Goal: Check status: Check status

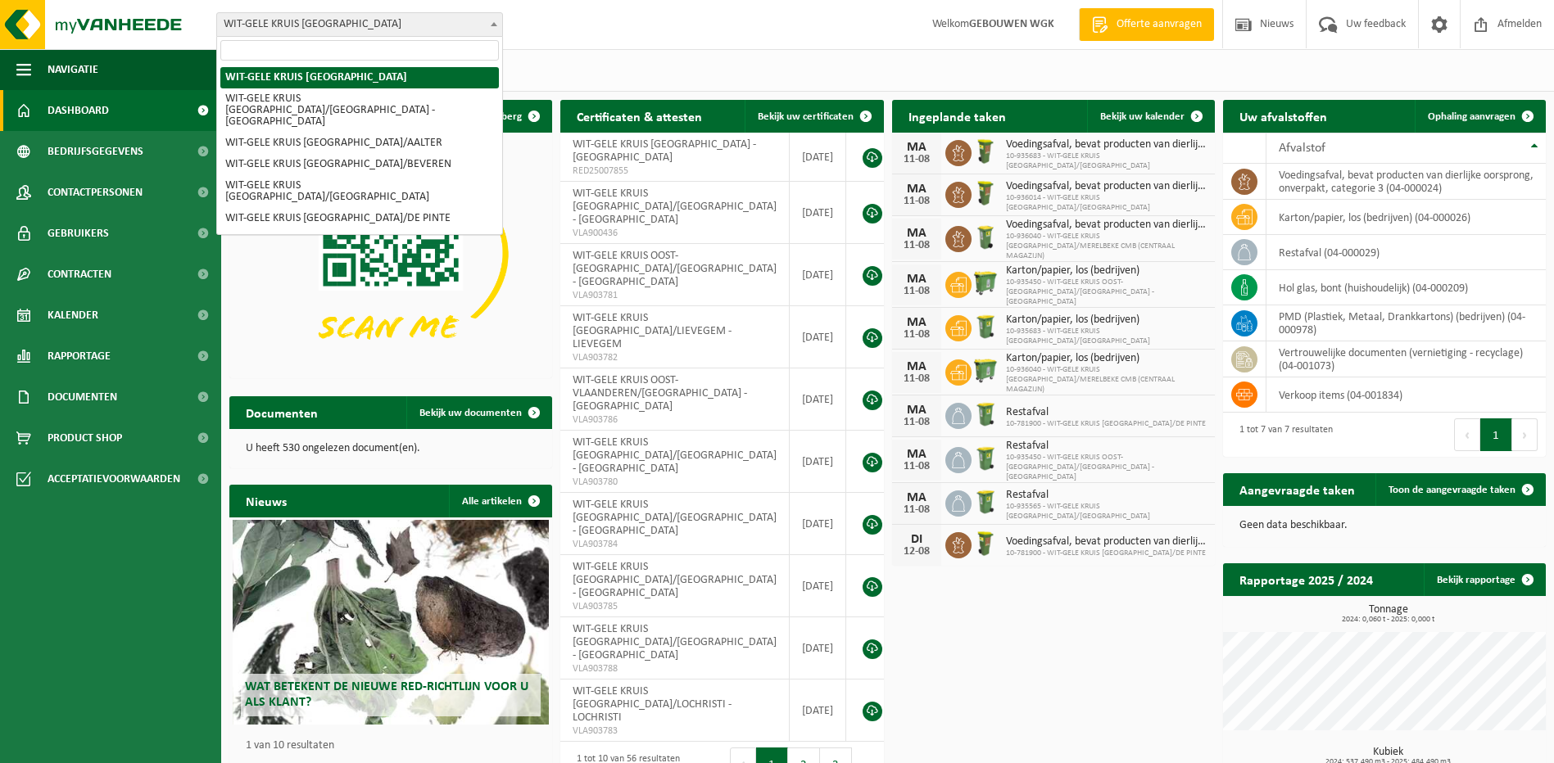
click at [480, 25] on span "WIT-GELE KRUIS [GEOGRAPHIC_DATA]" at bounding box center [359, 24] width 285 height 23
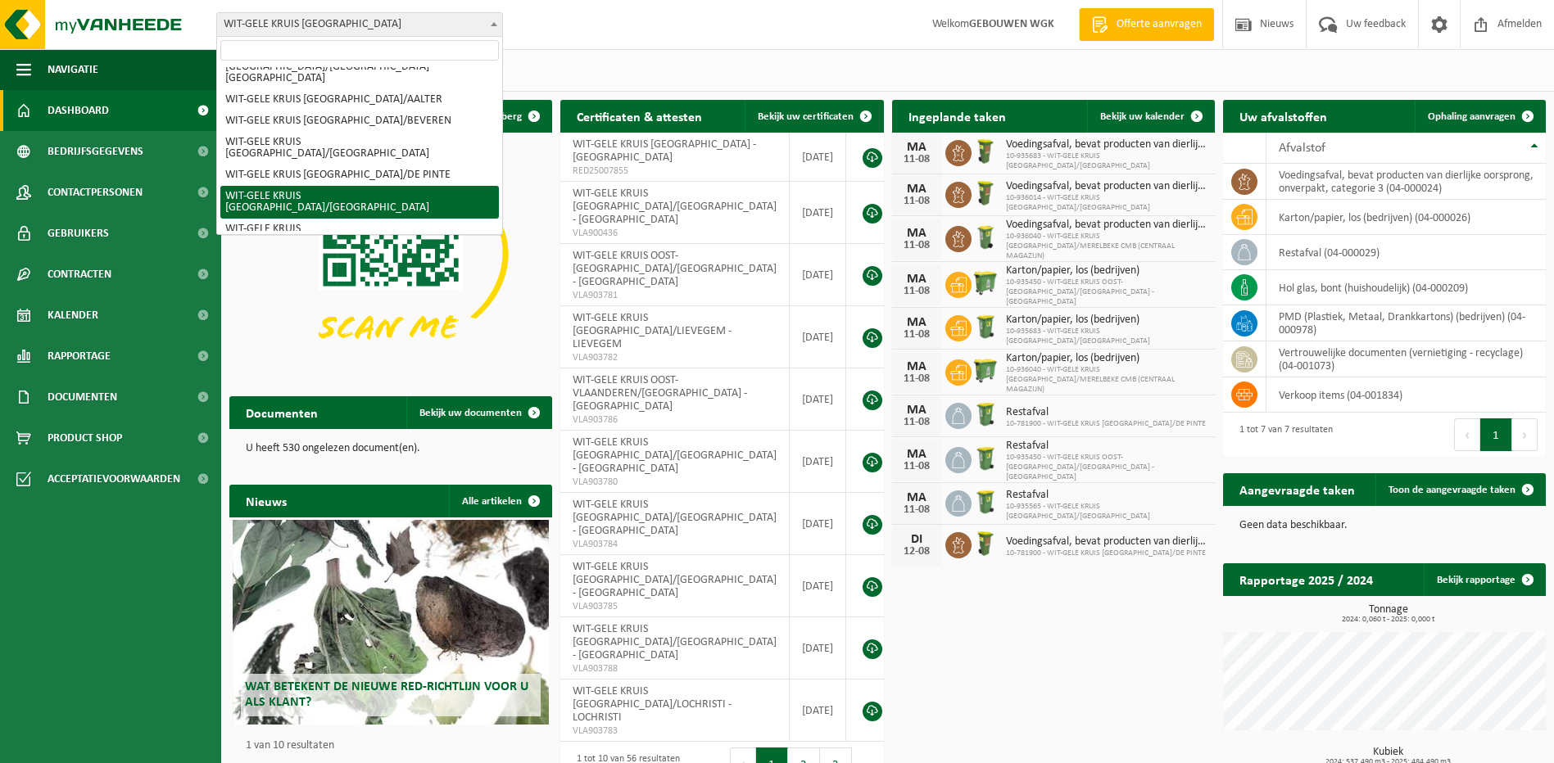
scroll to position [82, 0]
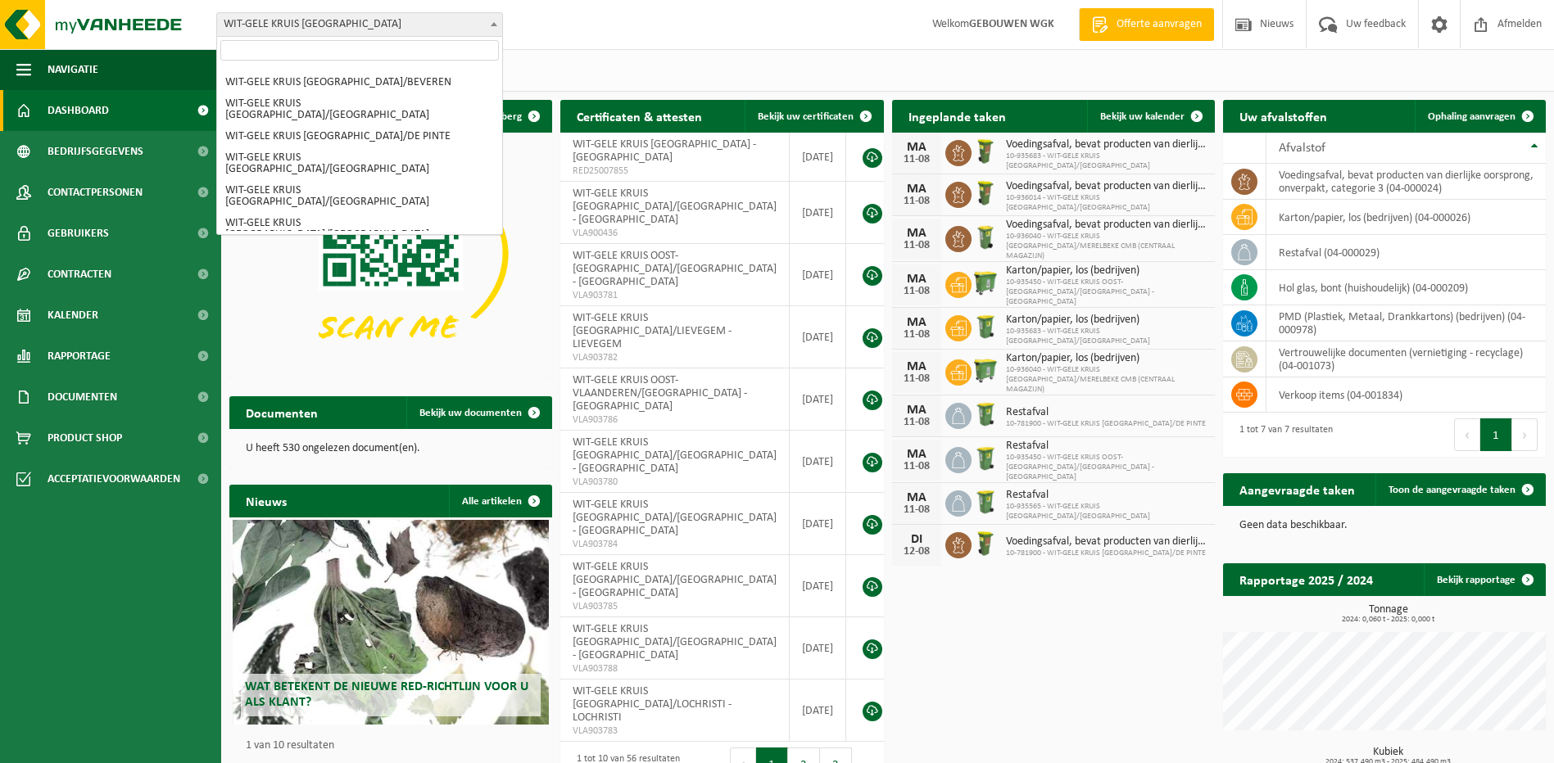
select select "136697"
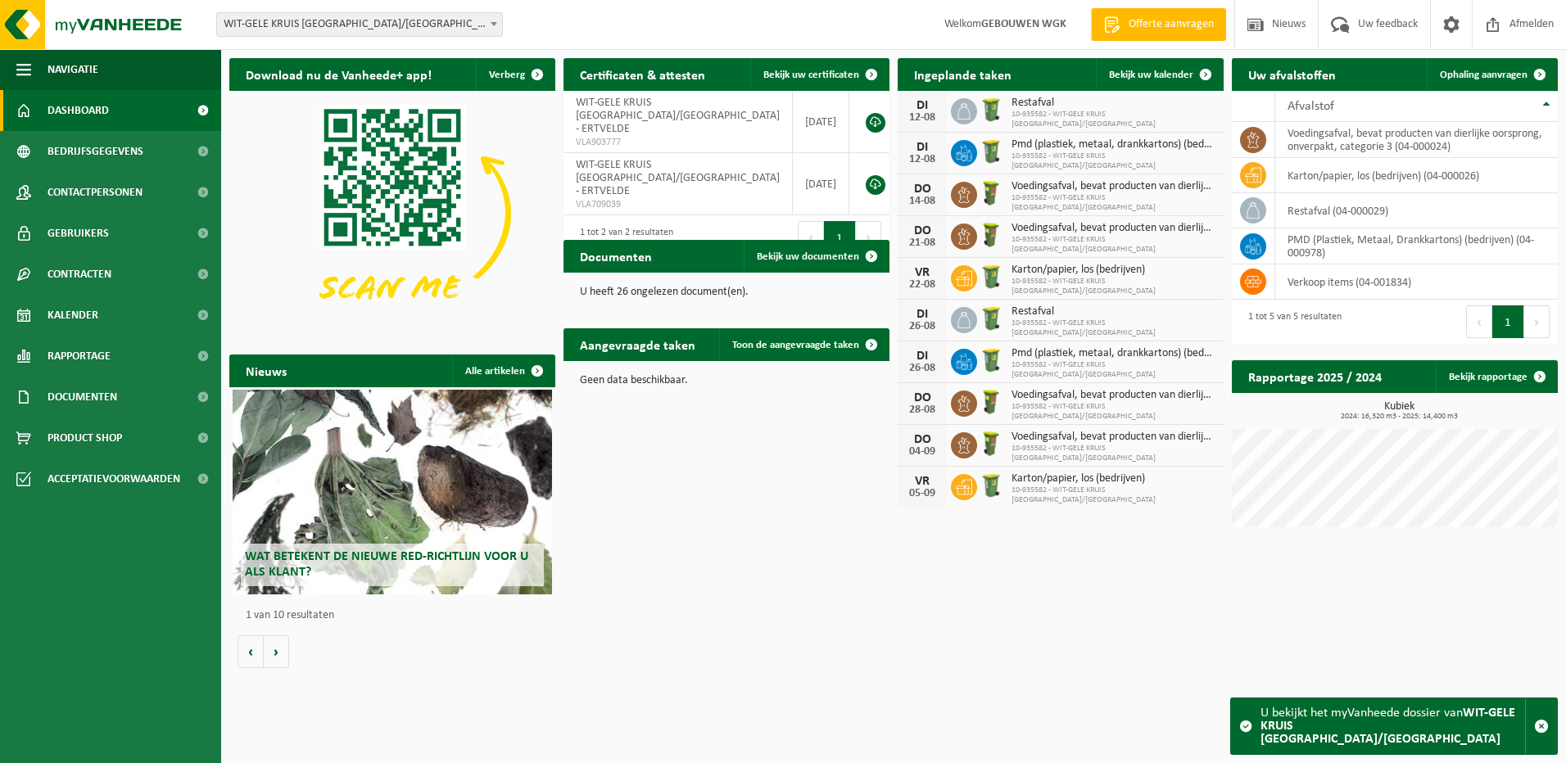
click at [854, 28] on div "Vestiging: WIT-GELE KRUIS OOST-VLAANDEREN WIT-GELE KRUIS OOST-VLAANDEREN/AALST …" at bounding box center [783, 25] width 1566 height 50
click at [659, 23] on div "Vestiging: WIT-GELE KRUIS OOST-VLAANDEREN WIT-GELE KRUIS OOST-VLAANDEREN/AALST …" at bounding box center [783, 25] width 1566 height 50
click at [1164, 74] on span "Bekijk uw kalender" at bounding box center [1151, 75] width 84 height 11
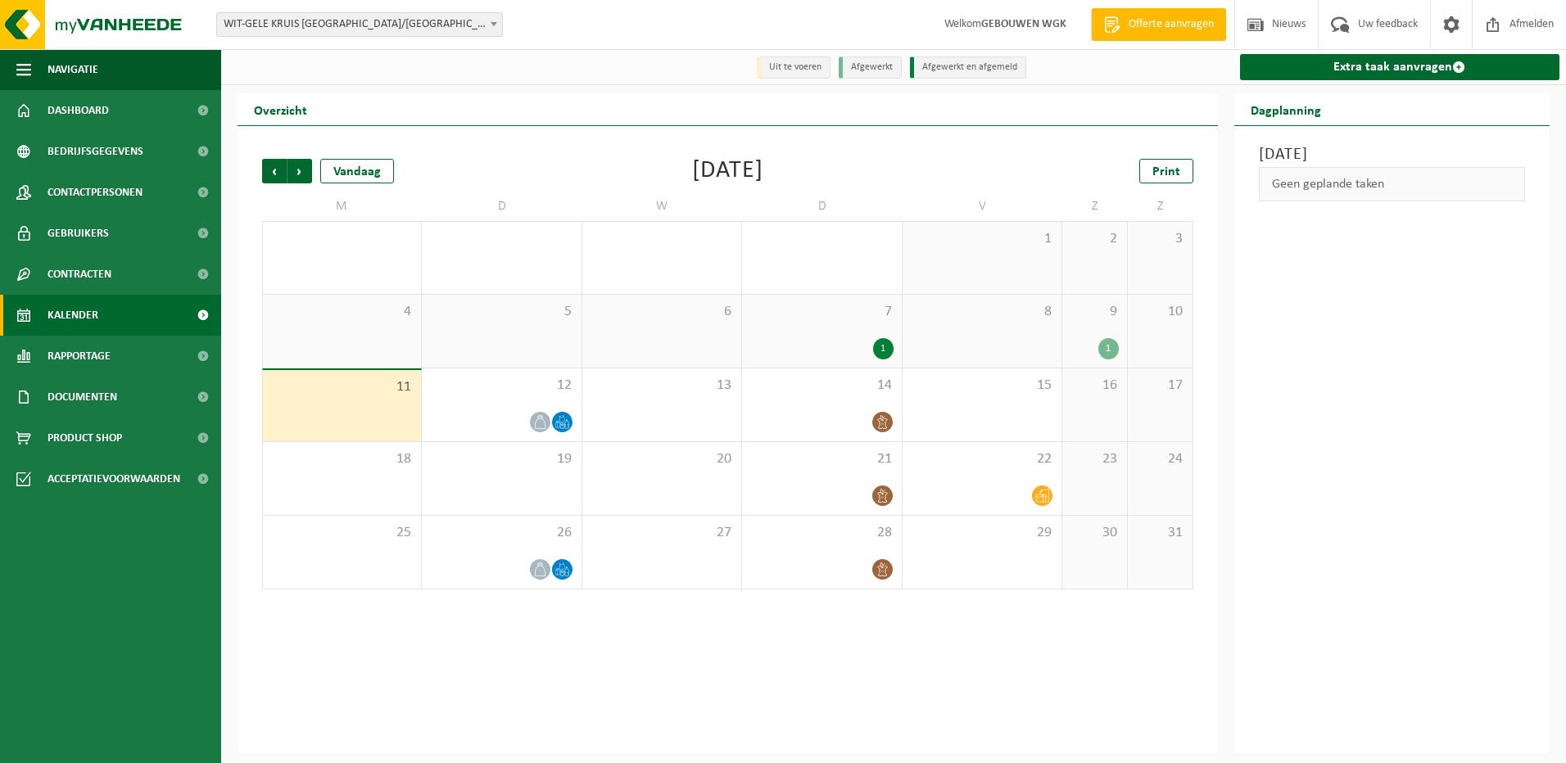
click at [1113, 315] on span "9" at bounding box center [1095, 312] width 48 height 18
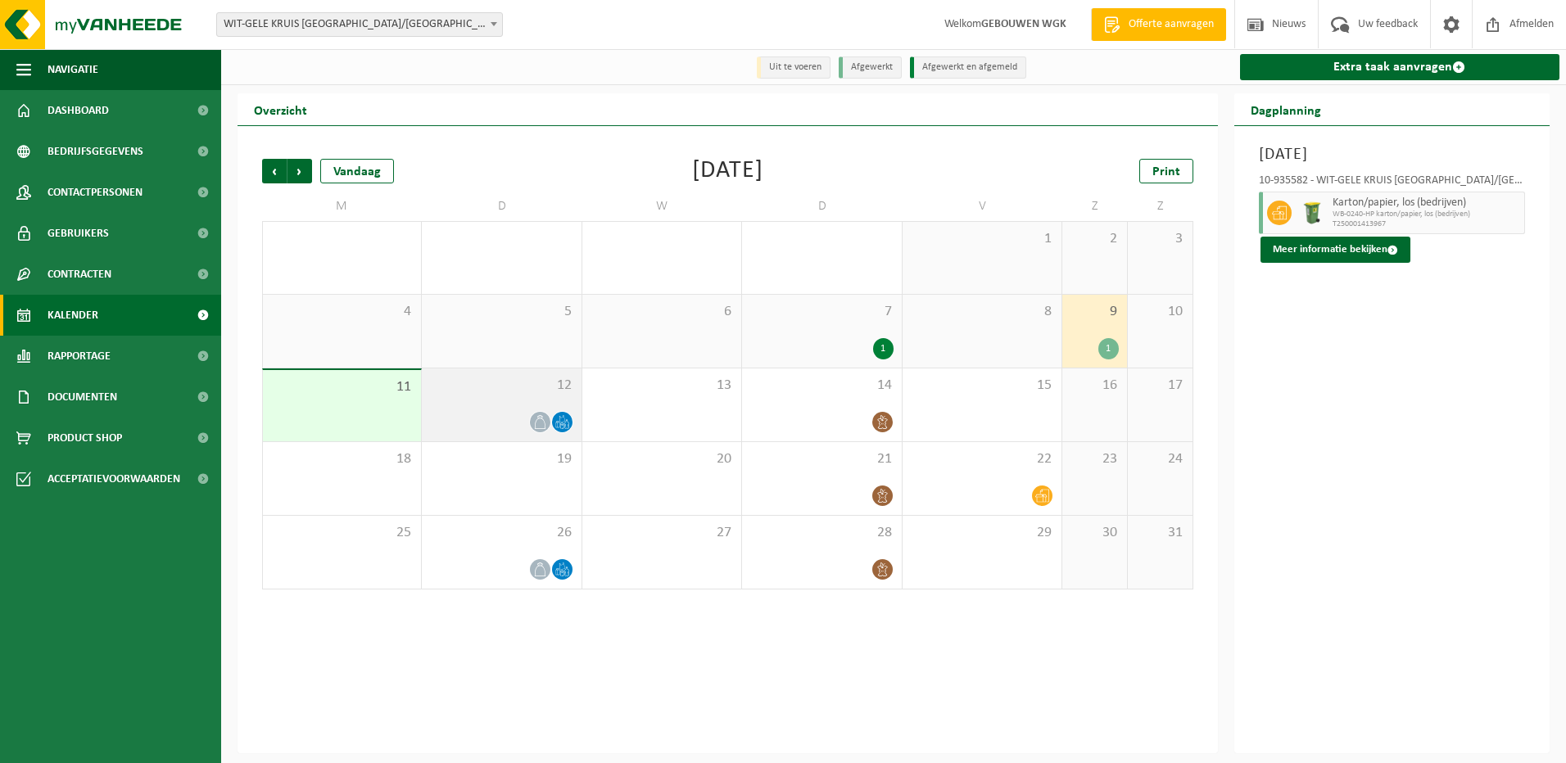
click at [559, 394] on span "12" at bounding box center [501, 386] width 143 height 18
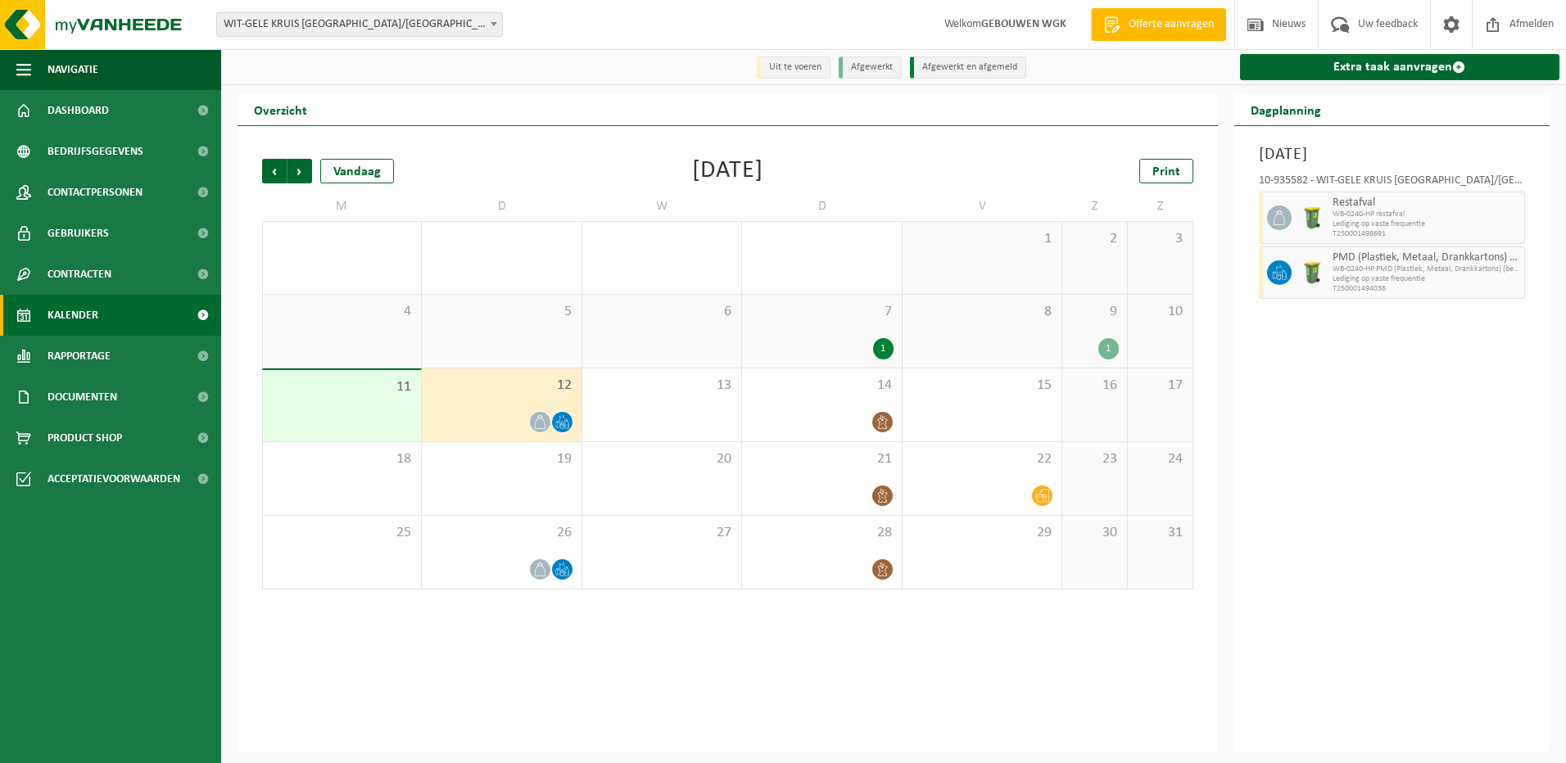
click at [1098, 309] on span "9" at bounding box center [1095, 312] width 48 height 18
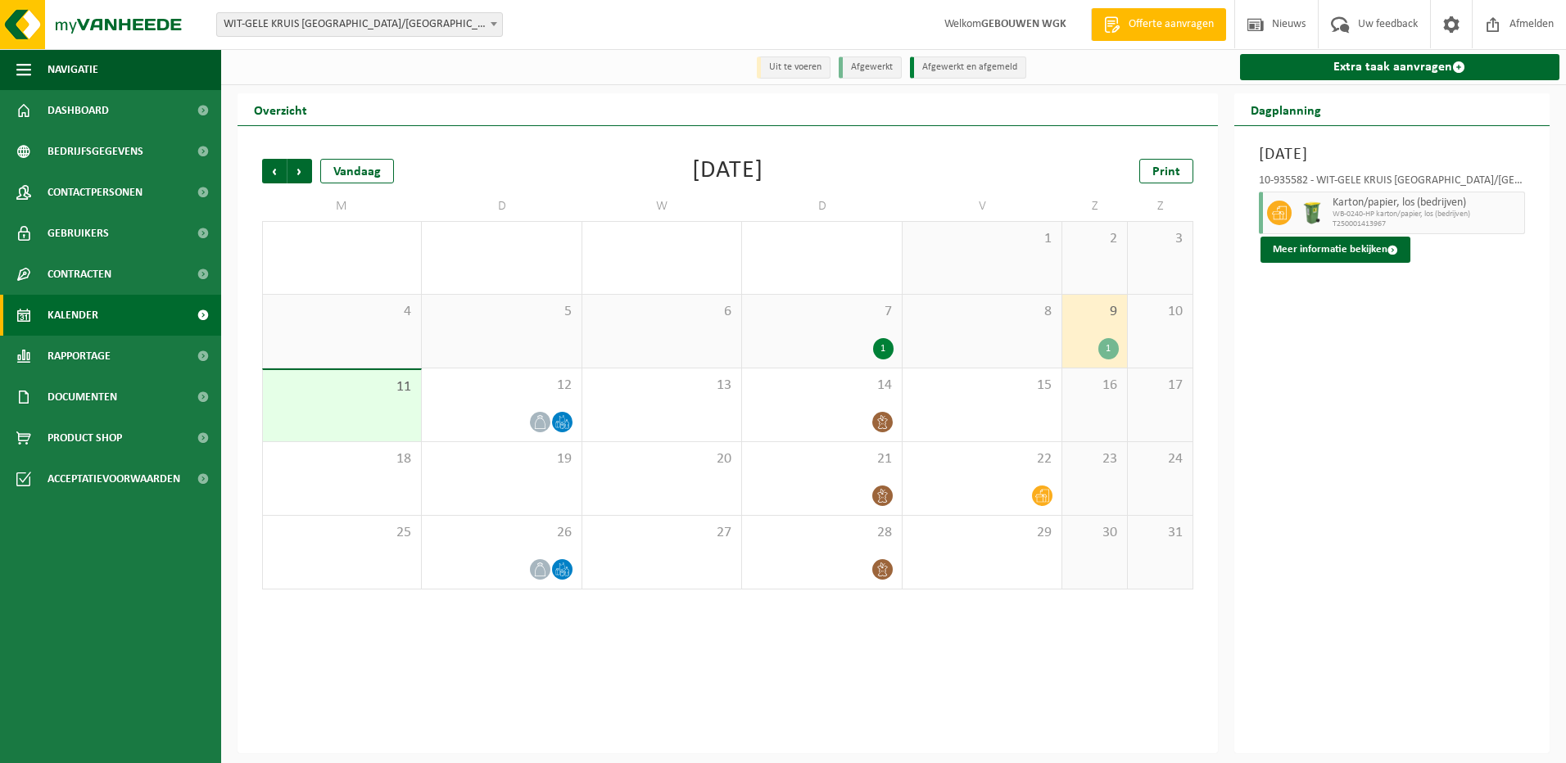
click at [397, 402] on div "11" at bounding box center [342, 405] width 158 height 71
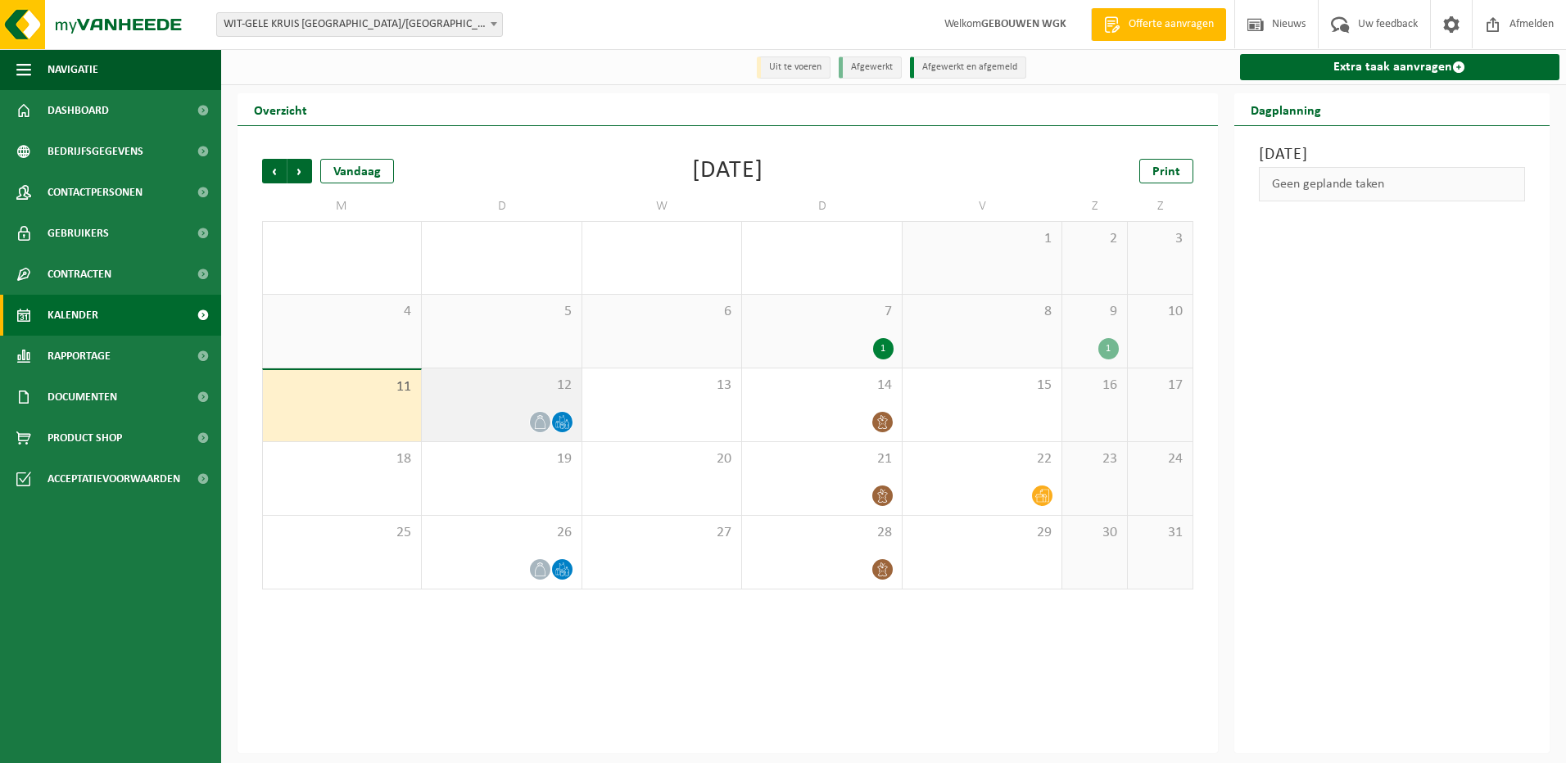
click at [511, 401] on div "12" at bounding box center [501, 405] width 159 height 73
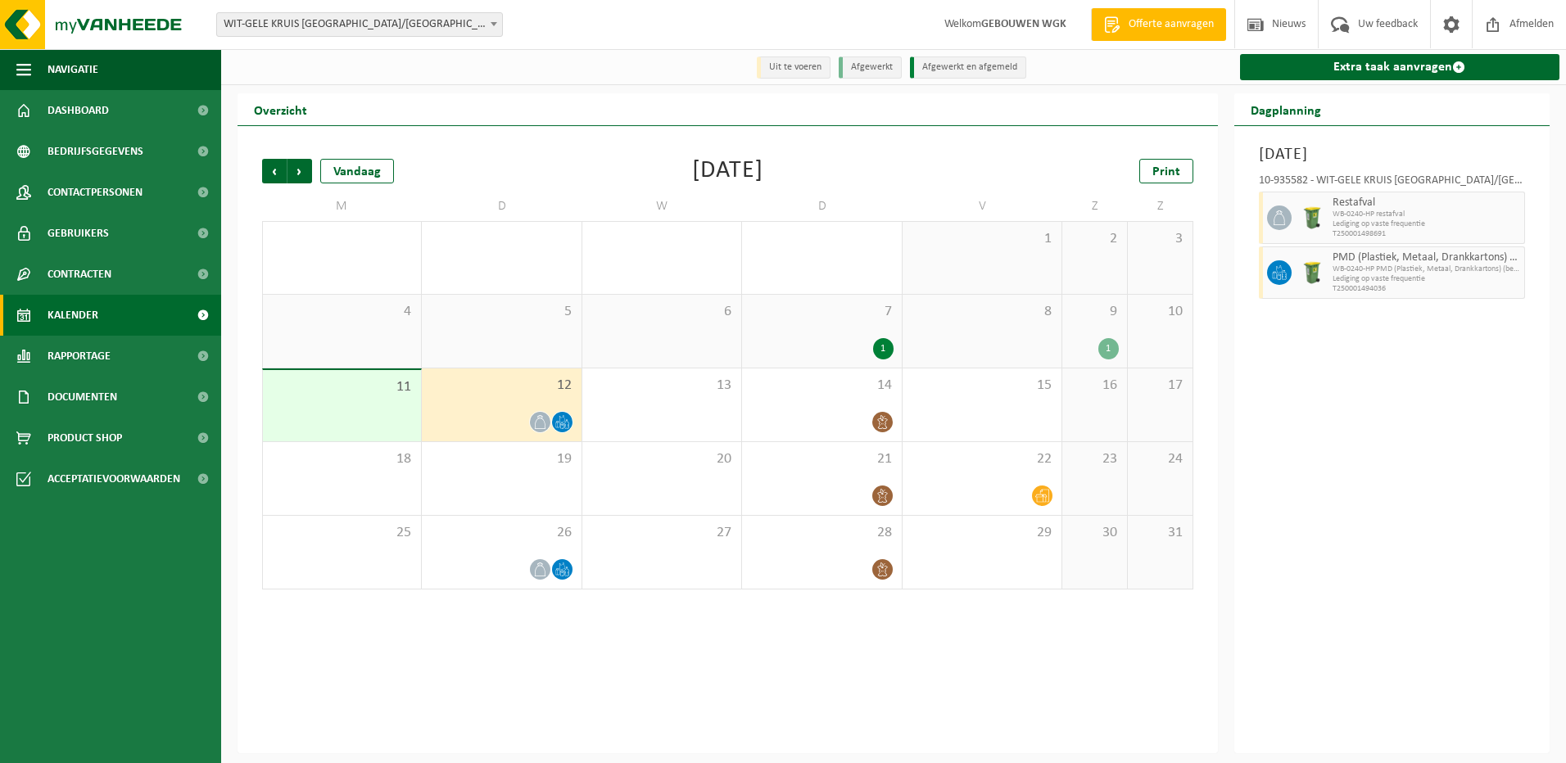
click at [1096, 306] on span "9" at bounding box center [1095, 312] width 48 height 18
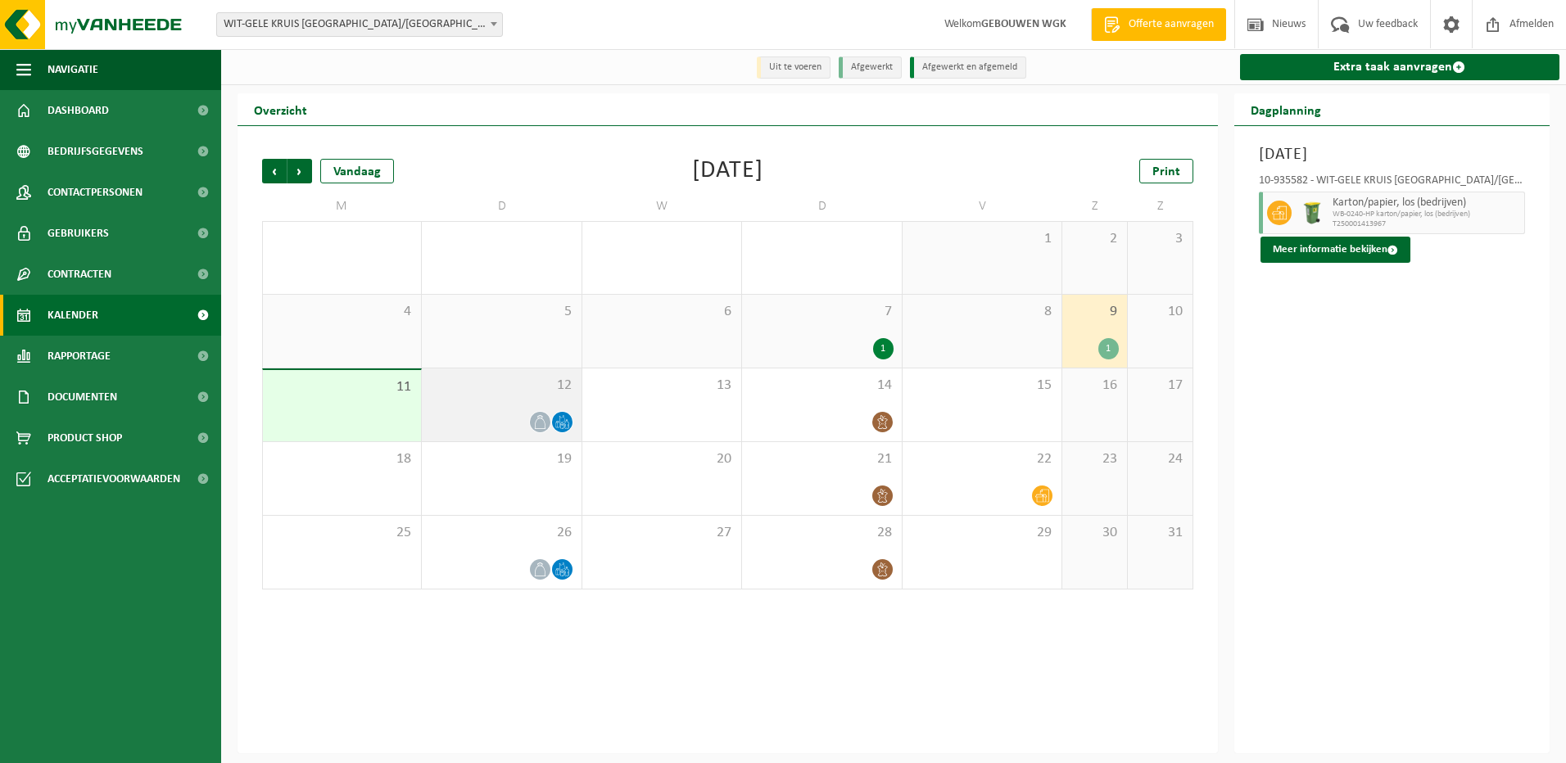
click at [495, 395] on span "12" at bounding box center [501, 386] width 143 height 18
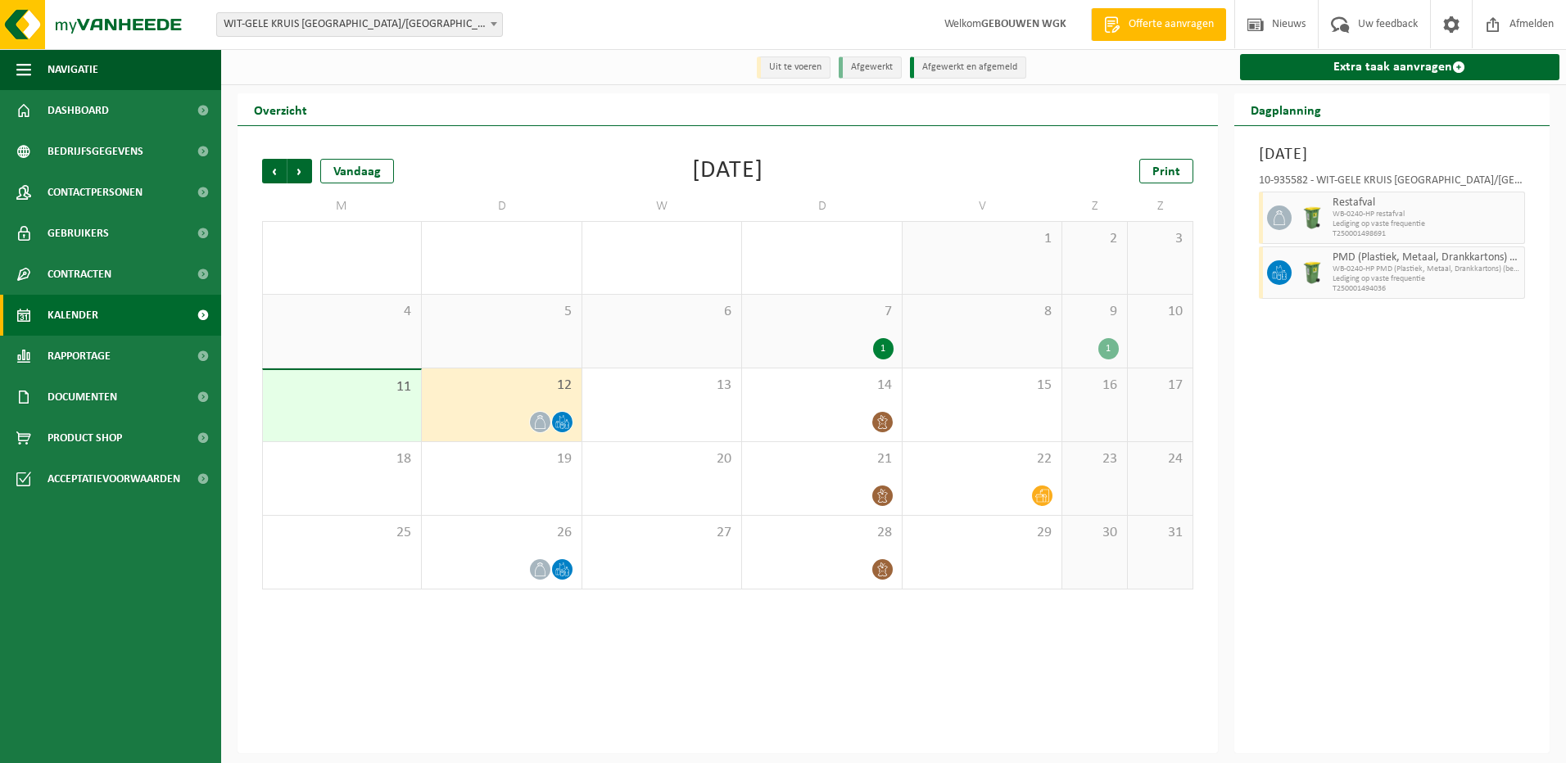
click at [539, 417] on icon at bounding box center [540, 422] width 11 height 14
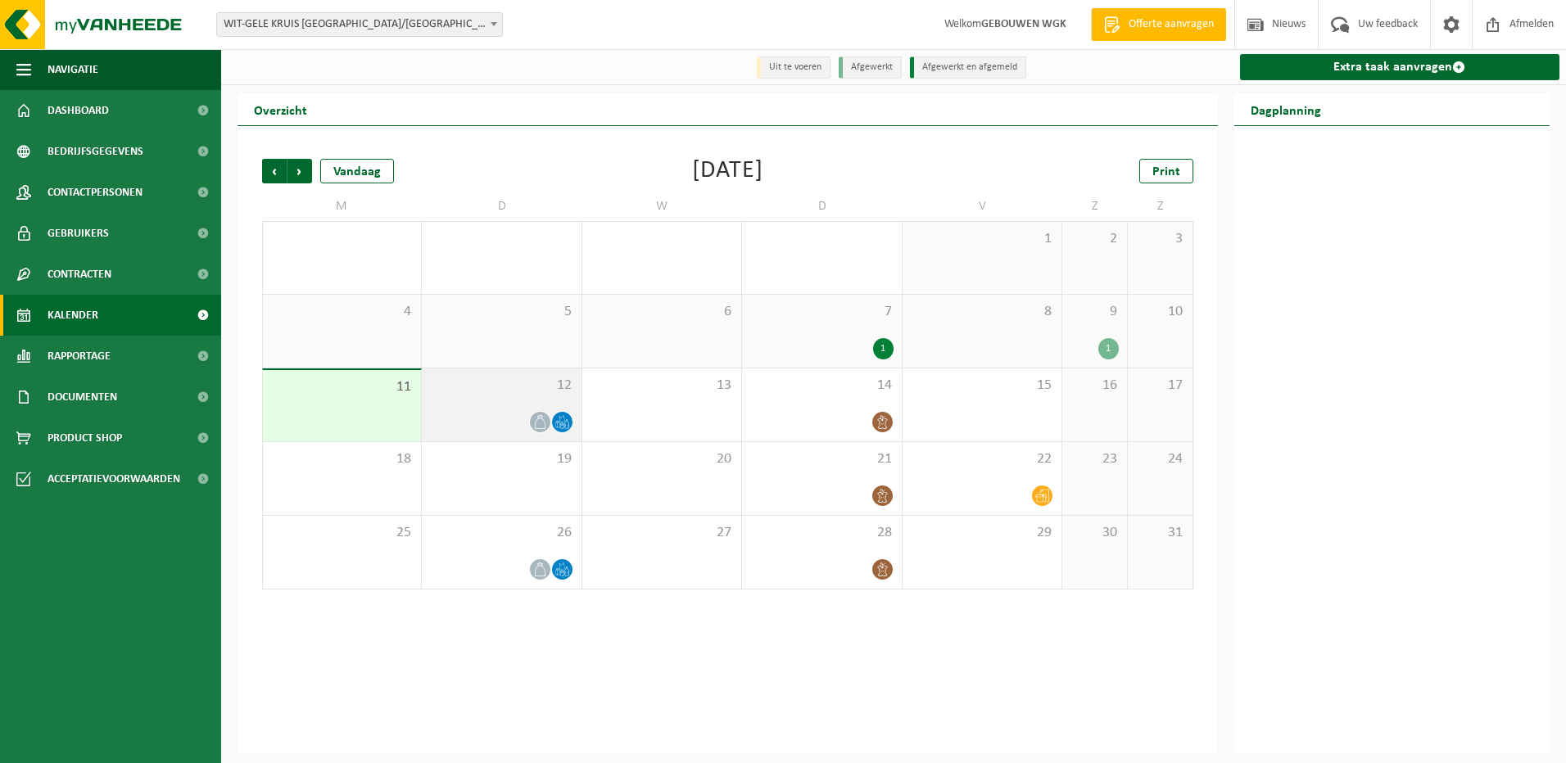
click at [542, 427] on icon at bounding box center [540, 422] width 14 height 14
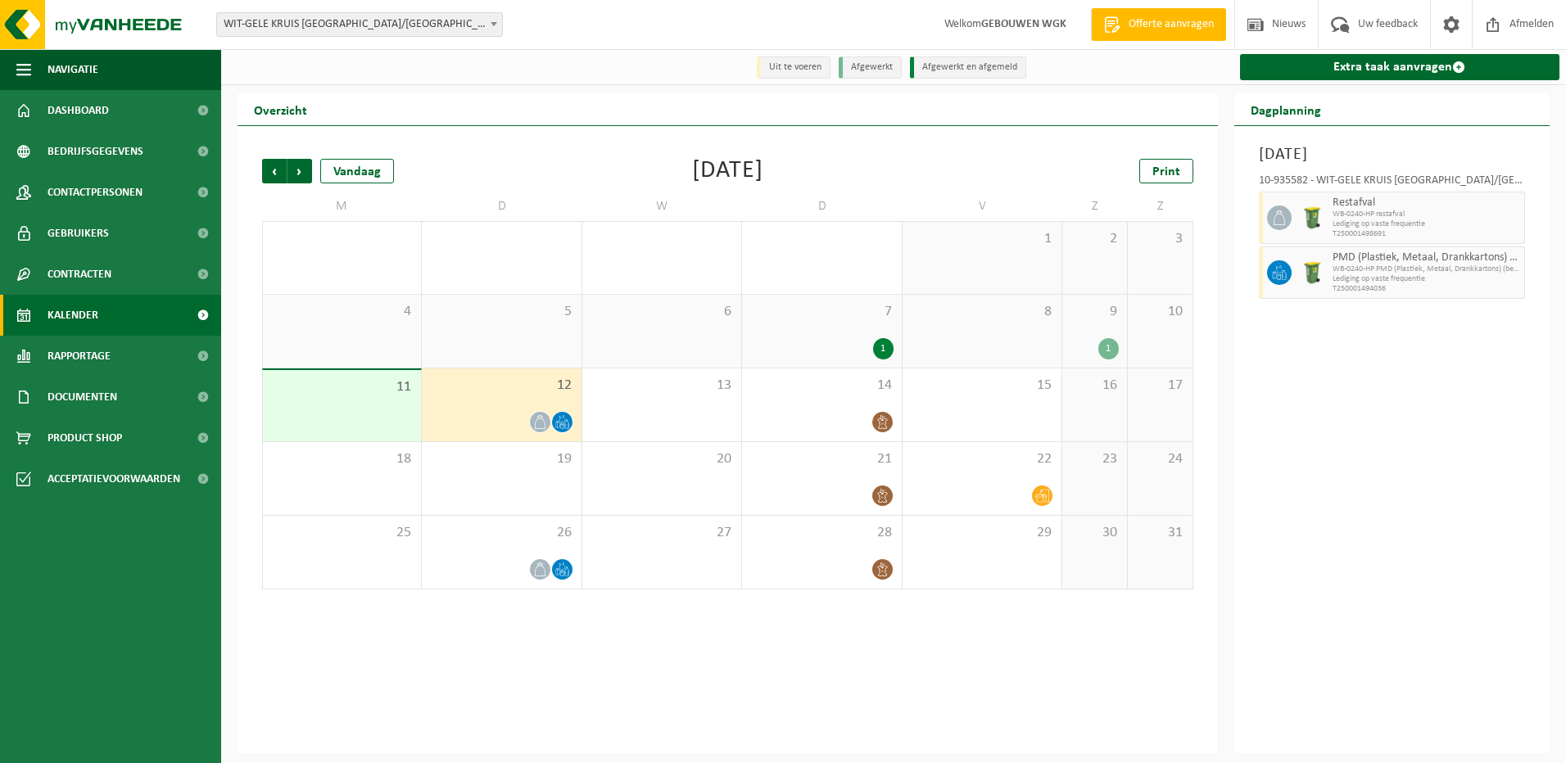
click at [1120, 350] on div "9 1" at bounding box center [1094, 331] width 65 height 73
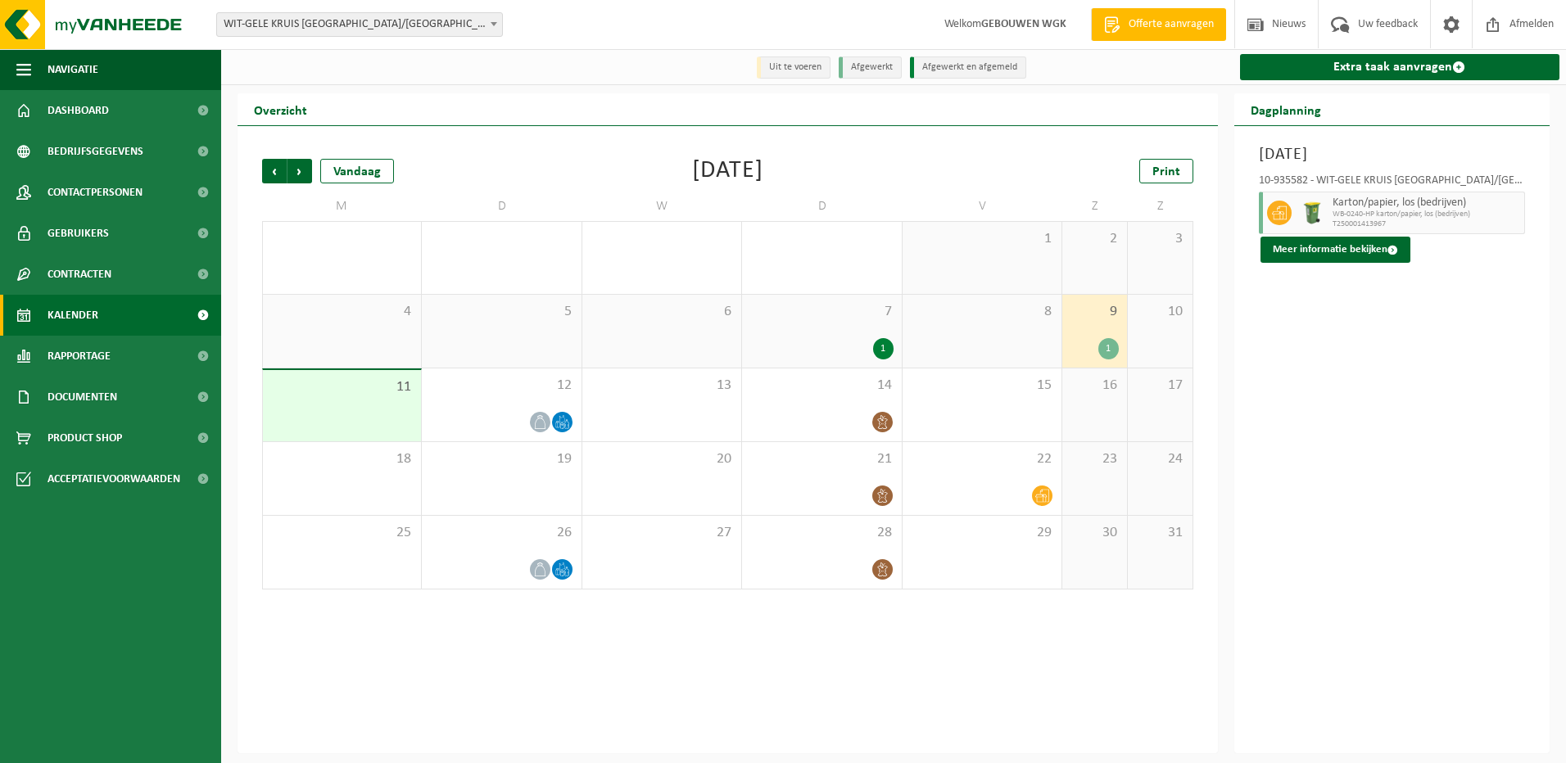
click at [852, 333] on div "7 1" at bounding box center [821, 331] width 159 height 73
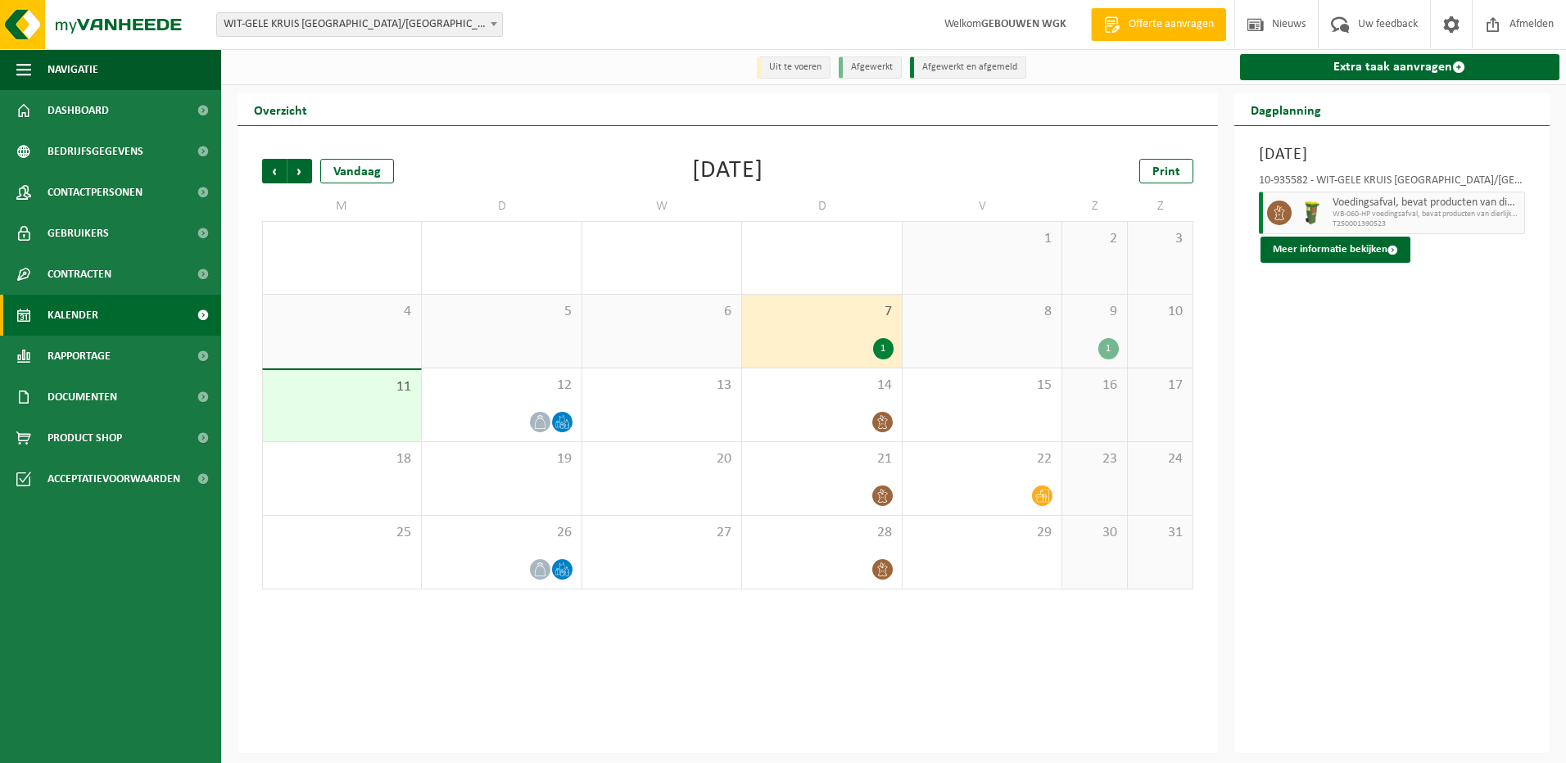
click at [1095, 336] on div "9 1" at bounding box center [1094, 331] width 65 height 73
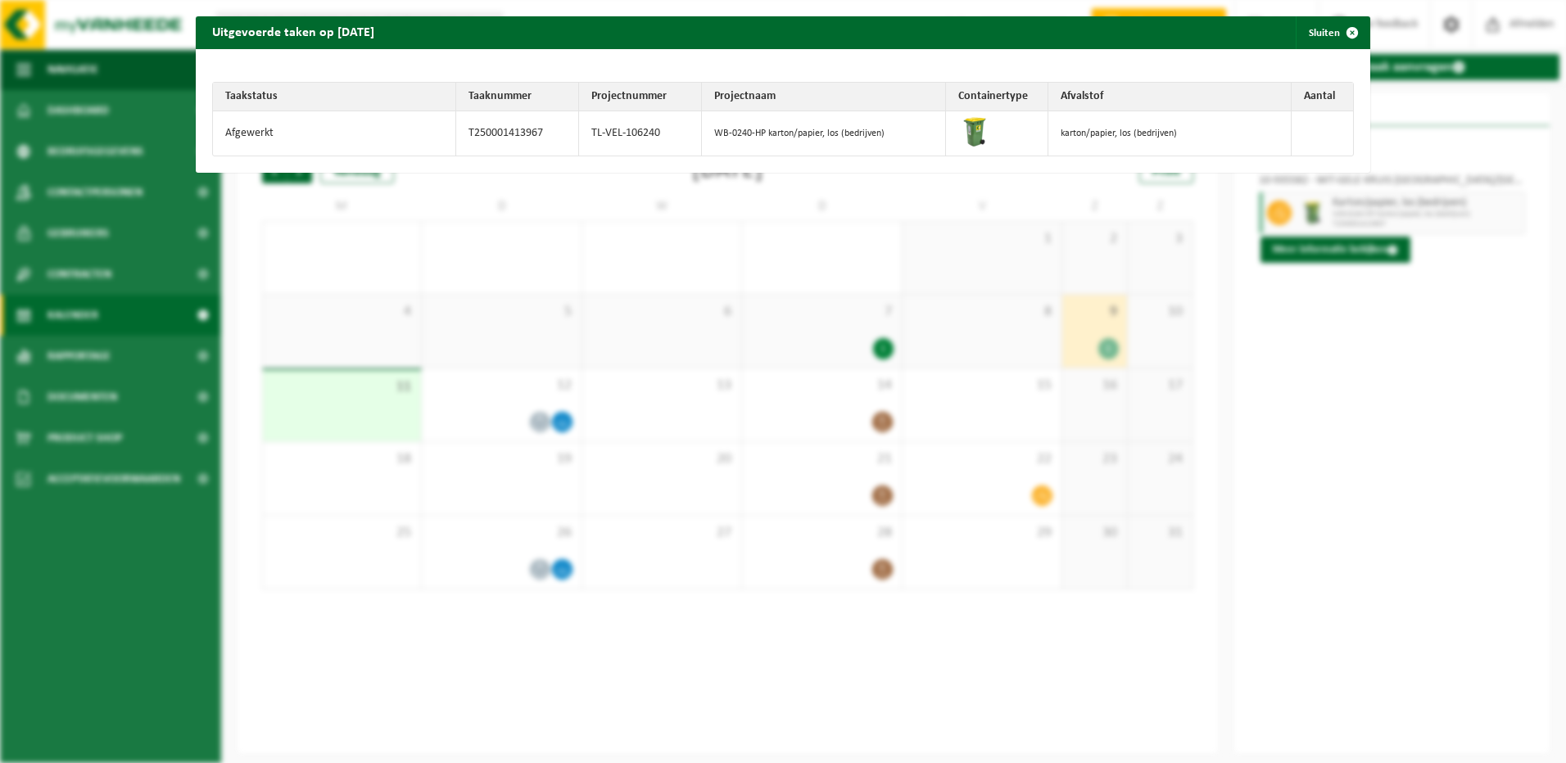
click at [1360, 333] on div "Uitgevoerde taken op 2025-08-09 Sluiten Taakstatus Taaknummer Projectnummer Pro…" at bounding box center [783, 381] width 1566 height 763
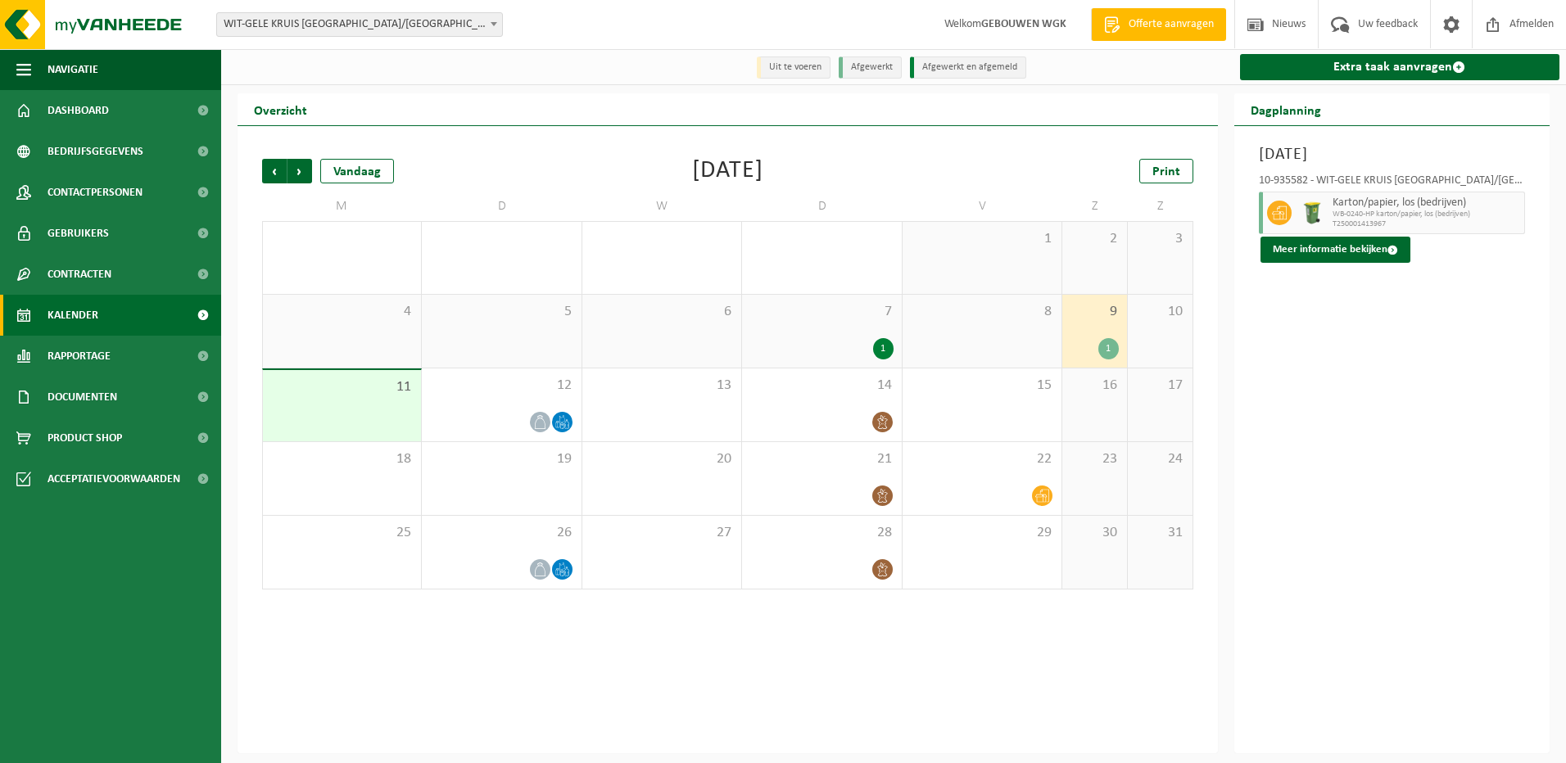
click at [980, 138] on div "Vorige Volgende Vandaag Augustus 2025 Print M D W D V Z Z 28 29 2 30 31 1 1 2 3…" at bounding box center [728, 439] width 980 height 627
click at [108, 16] on img at bounding box center [98, 24] width 197 height 49
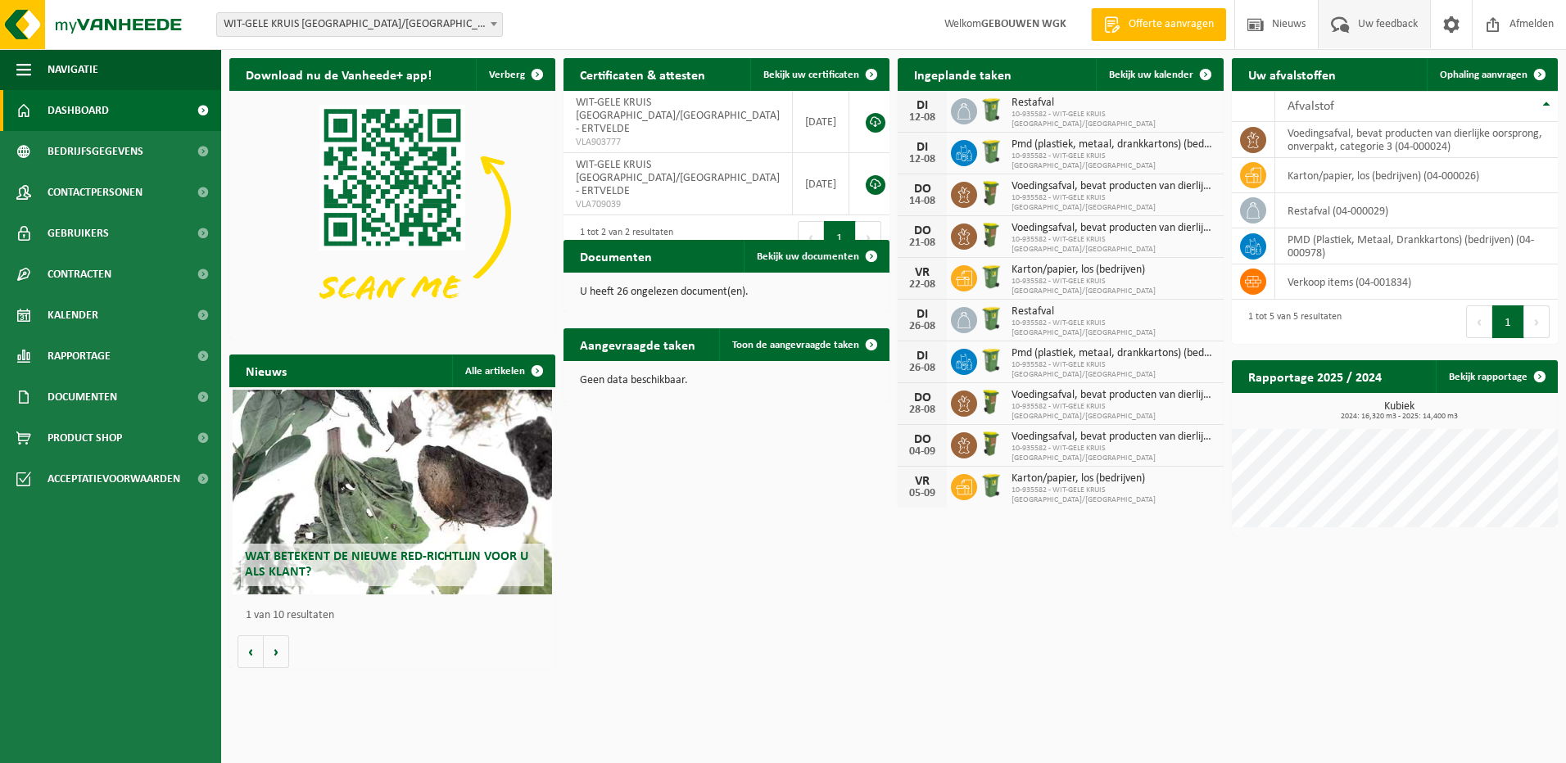
click at [1333, 34] on span at bounding box center [1340, 24] width 27 height 48
